Goal: Find specific page/section

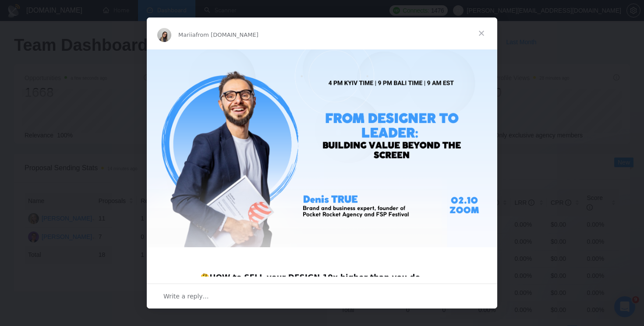
click at [483, 33] on span "Close" at bounding box center [481, 34] width 32 height 32
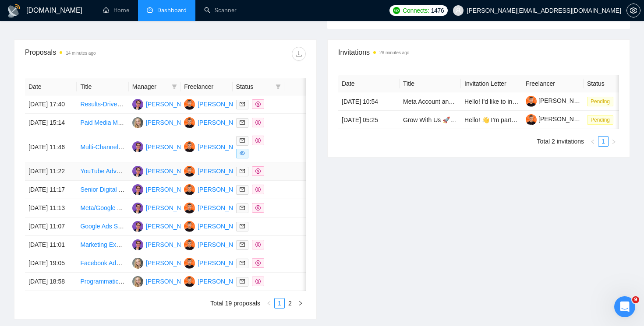
scroll to position [313, 0]
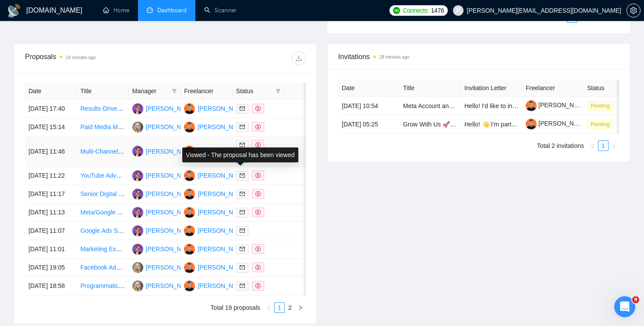
click at [240, 160] on icon "eye" at bounding box center [241, 157] width 5 height 5
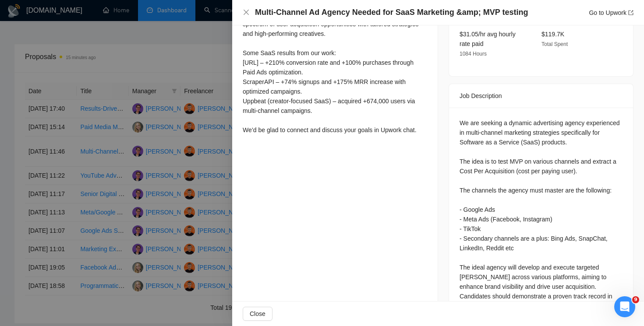
scroll to position [340, 0]
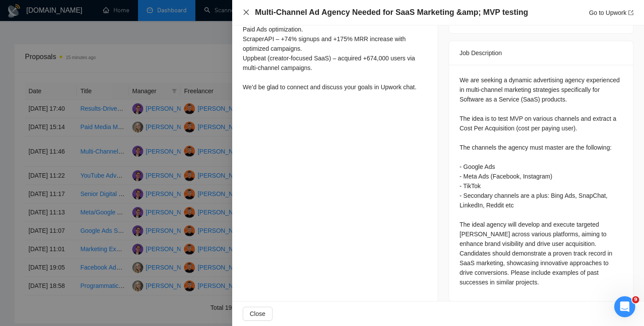
click at [244, 9] on icon "close" at bounding box center [246, 12] width 7 height 7
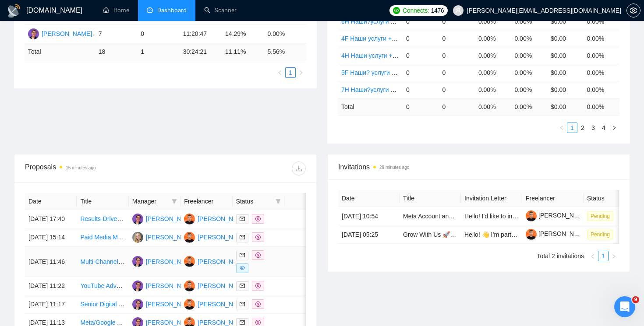
scroll to position [84, 0]
